Goal: Information Seeking & Learning: Learn about a topic

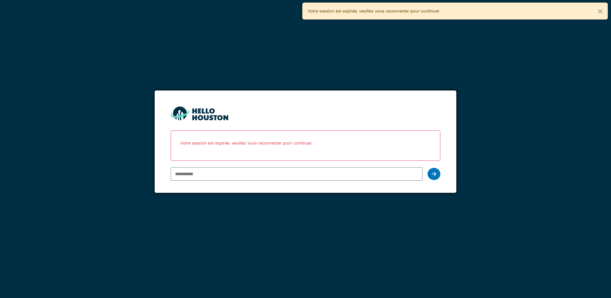
click at [278, 173] on input "email" at bounding box center [296, 173] width 251 height 13
type input "**********"
click at [439, 172] on div at bounding box center [433, 174] width 13 height 12
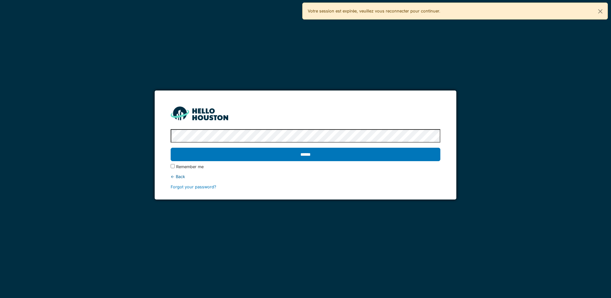
click at [171, 148] on input "******" at bounding box center [305, 154] width 269 height 13
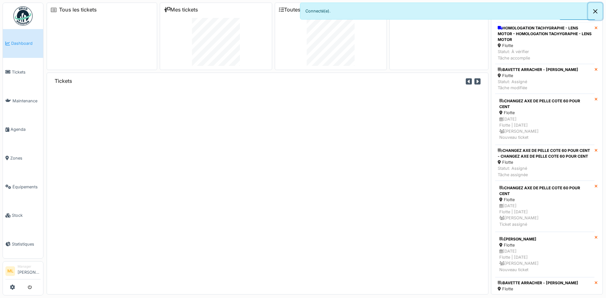
click at [597, 12] on button "Close" at bounding box center [595, 11] width 14 height 17
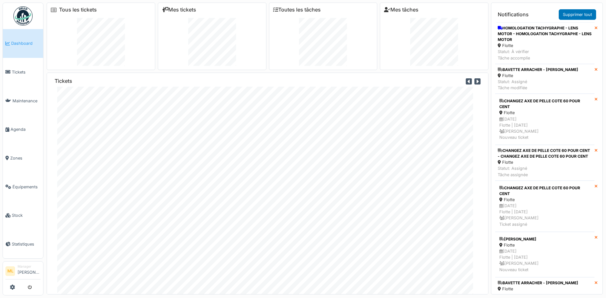
scroll to position [11, 0]
click at [23, 186] on link "Équipements" at bounding box center [23, 186] width 40 height 29
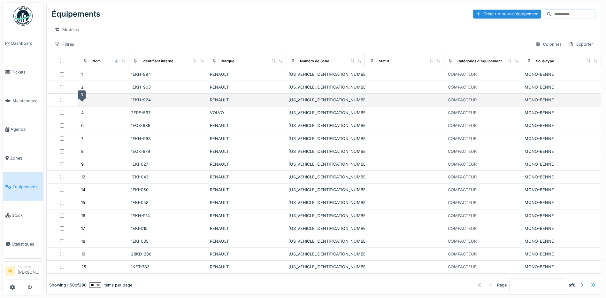
click at [82, 103] on div "3" at bounding box center [82, 100] width 3 height 6
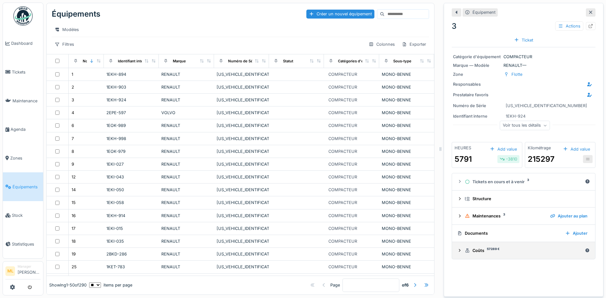
click at [457, 250] on icon at bounding box center [459, 250] width 5 height 4
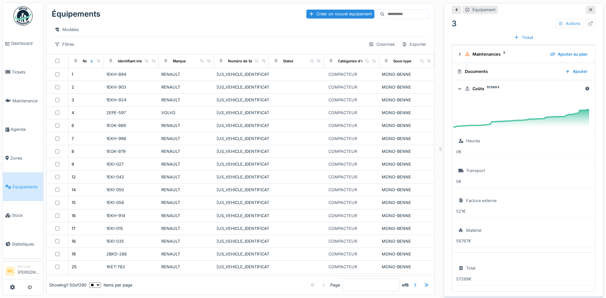
scroll to position [163, 0]
click at [73, 102] on div "3" at bounding box center [73, 100] width 3 height 6
click at [588, 12] on div at bounding box center [590, 10] width 5 height 6
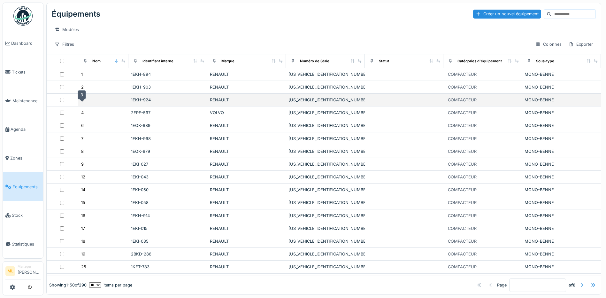
click at [83, 103] on div "3" at bounding box center [103, 99] width 45 height 7
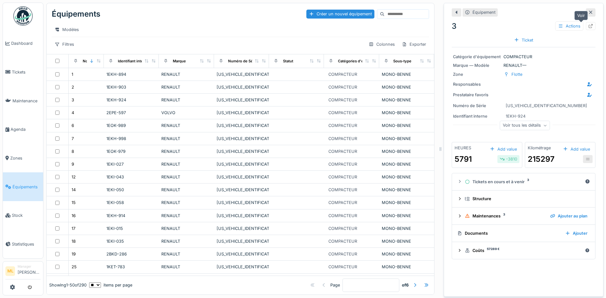
click at [586, 23] on div at bounding box center [591, 26] width 10 height 8
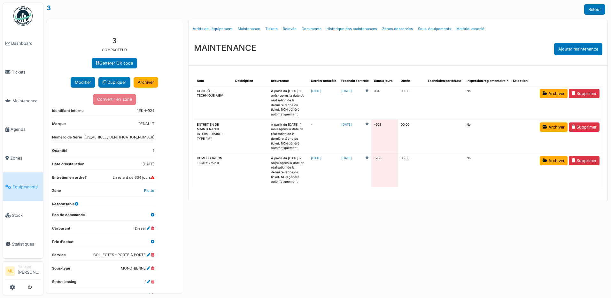
drag, startPoint x: 272, startPoint y: 28, endPoint x: 276, endPoint y: 28, distance: 4.2
click at [272, 28] on link "Tickets" at bounding box center [272, 28] width 18 height 15
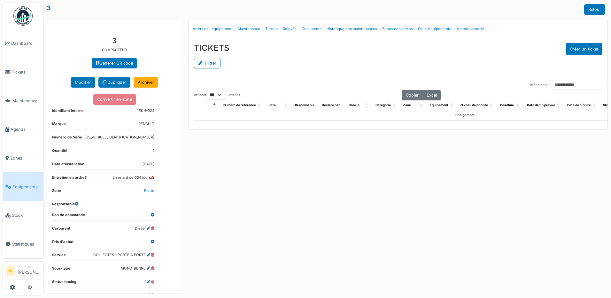
select select "***"
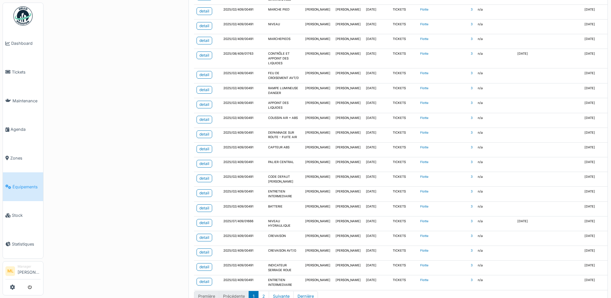
scroll to position [1447, 0]
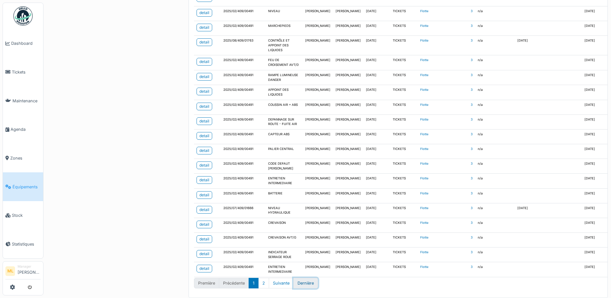
click at [312, 278] on button "Dernière" at bounding box center [305, 283] width 25 height 11
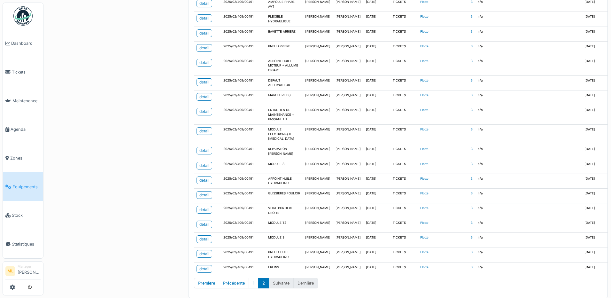
scroll to position [835, 0]
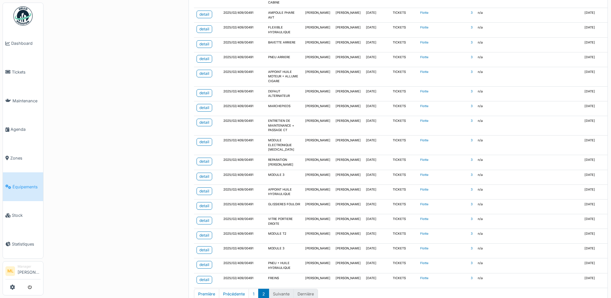
click at [310, 288] on li "Dernière" at bounding box center [306, 293] width 24 height 11
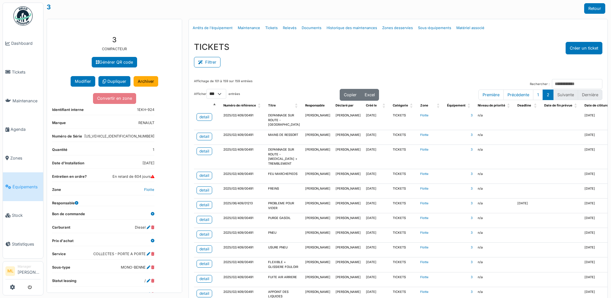
scroll to position [0, 0]
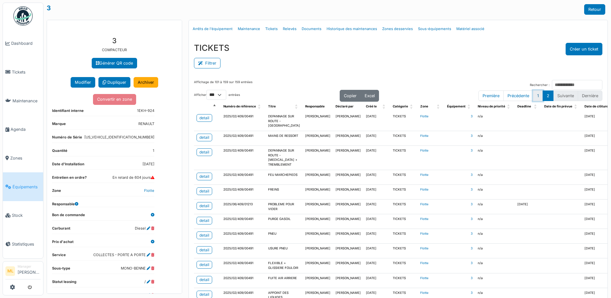
click at [533, 94] on button "1" at bounding box center [538, 95] width 10 height 11
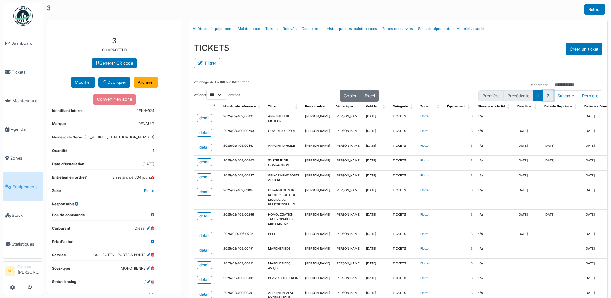
click at [542, 95] on button "2" at bounding box center [547, 95] width 11 height 11
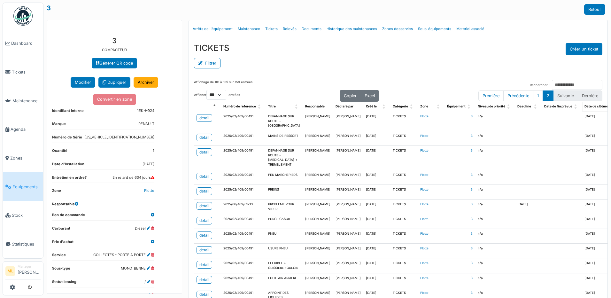
click at [584, 106] on span "Date de clôture" at bounding box center [596, 106] width 24 height 4
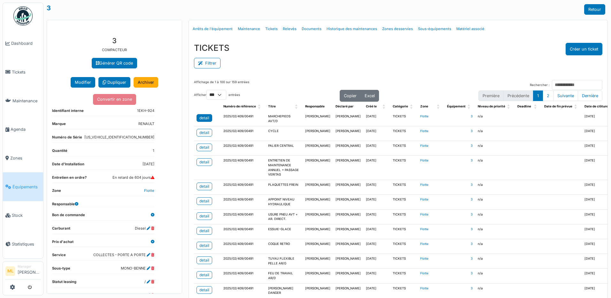
click at [206, 116] on div "detail" at bounding box center [204, 118] width 10 height 6
click at [200, 161] on div "detail" at bounding box center [204, 162] width 10 height 6
click at [593, 8] on link "Retour" at bounding box center [594, 9] width 21 height 11
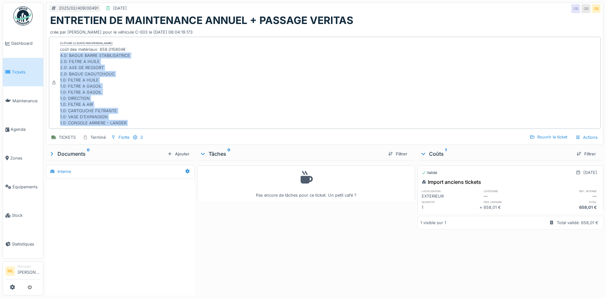
drag, startPoint x: 127, startPoint y: 50, endPoint x: 127, endPoint y: 131, distance: 80.5
click at [127, 131] on div "2025/02/409/00491 [DATE] GB GB GB ENTRETIEN DE MAINTENANCE ANNUEL + PASSAGE VER…" at bounding box center [324, 74] width 557 height 142
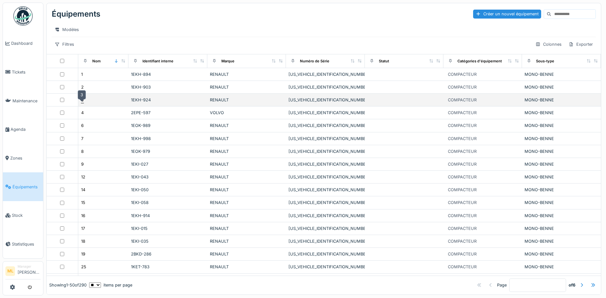
click at [82, 103] on div "3" at bounding box center [82, 100] width 3 height 6
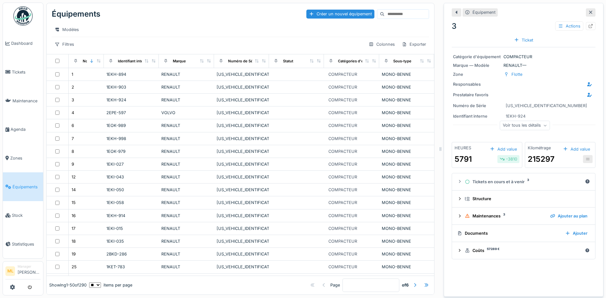
click at [530, 124] on div "Voir tous les détails" at bounding box center [525, 125] width 50 height 9
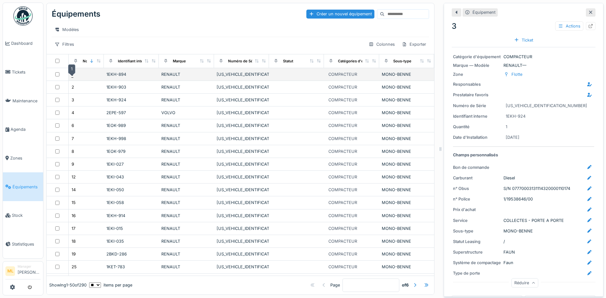
click at [72, 77] on div "1" at bounding box center [73, 74] width 2 height 6
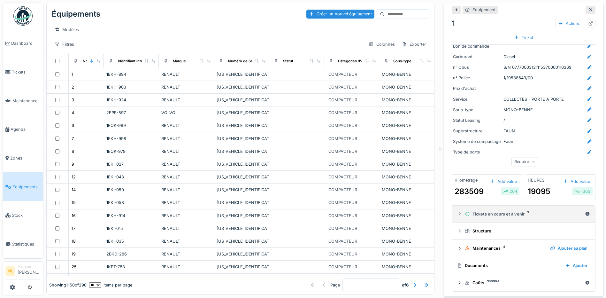
scroll to position [5, 0]
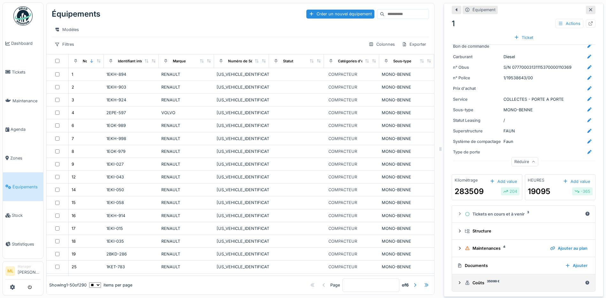
click at [457, 280] on icon at bounding box center [459, 282] width 5 height 4
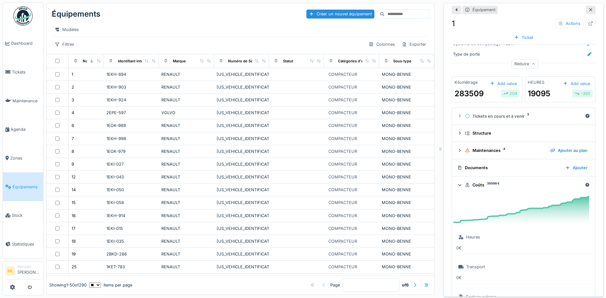
scroll to position [221, 0]
